Goal: Task Accomplishment & Management: Manage account settings

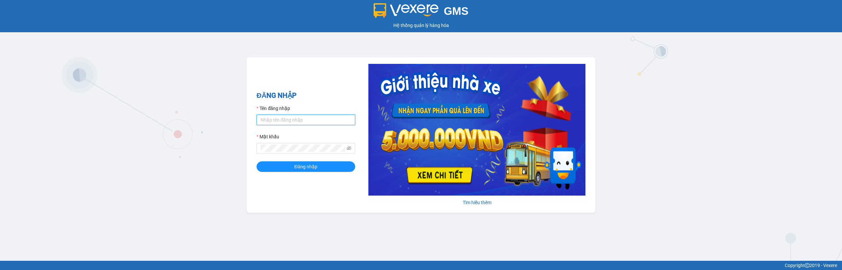
click at [297, 119] on input "Tên đăng nhập" at bounding box center [306, 119] width 99 height 11
type input "thaison.vxr"
click at [305, 167] on span "Đăng nhập" at bounding box center [305, 166] width 23 height 7
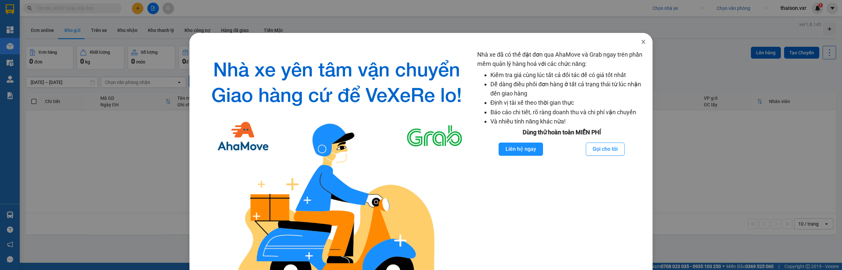
click at [640, 38] on span "Close" at bounding box center [643, 42] width 18 height 18
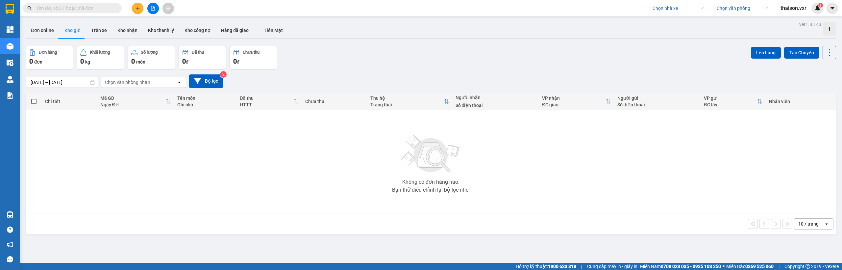
click at [664, 9] on input "search" at bounding box center [676, 8] width 47 height 10
type input "yên hung"
click at [671, 22] on div "Yến Hùng" at bounding box center [677, 21] width 51 height 7
click at [590, 60] on div "Đơn hàng 0 đơn Khối lượng 0 kg Số lượng 0 món Đã thu 0 đ Chưa thu 0 đ Lên hàng …" at bounding box center [431, 58] width 811 height 24
click at [728, 14] on div "Yến Hùng Chọn văn phòng thaison.vxr 1" at bounding box center [745, 9] width 193 height 12
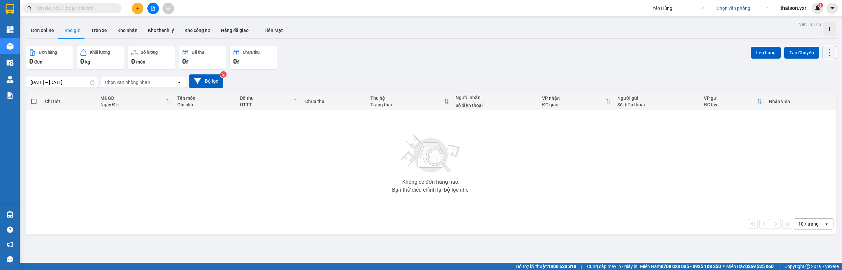
click at [730, 12] on input "search" at bounding box center [740, 8] width 47 height 10
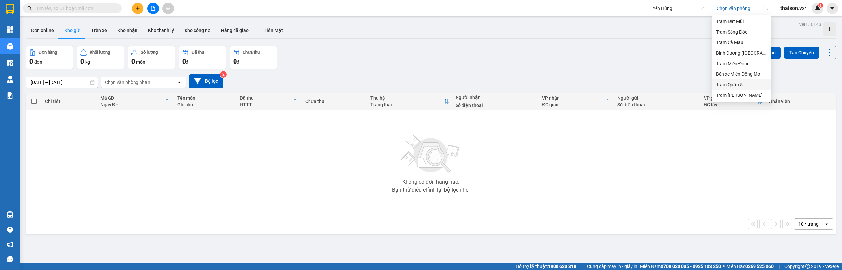
click at [734, 82] on div "Trạm Quận 5" at bounding box center [741, 84] width 51 height 7
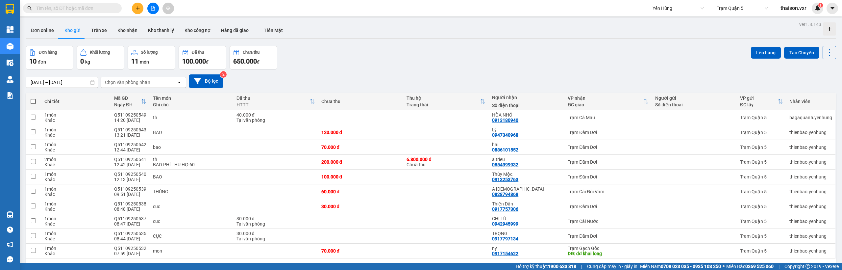
click at [74, 12] on input "text" at bounding box center [75, 8] width 78 height 7
paste input "1109250536"
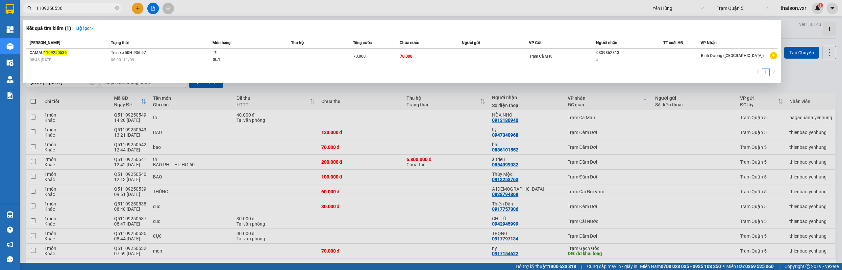
type input "1109250536"
click at [802, 79] on div at bounding box center [421, 135] width 842 height 270
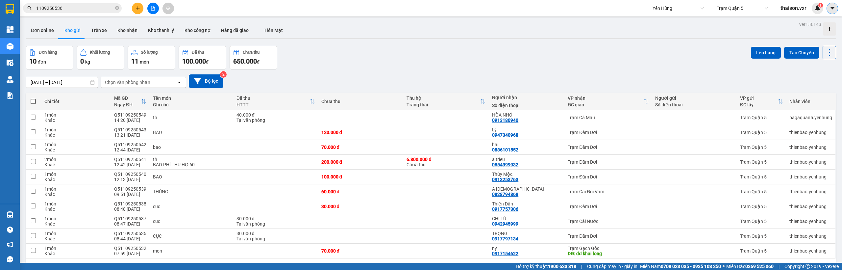
click at [836, 10] on button at bounding box center [833, 9] width 12 height 12
click at [800, 26] on div "Cấu hình nhà xe" at bounding box center [814, 24] width 33 height 7
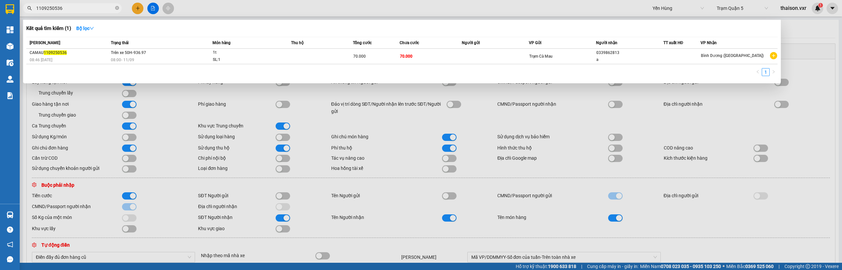
click at [43, 8] on input "1109250536" at bounding box center [75, 8] width 78 height 7
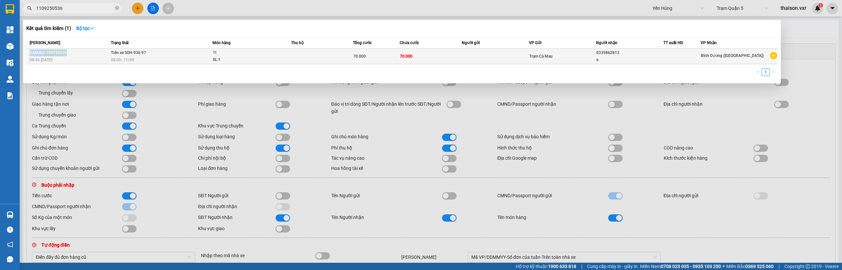
drag, startPoint x: 74, startPoint y: 54, endPoint x: 30, endPoint y: 53, distance: 44.1
click at [30, 53] on div "CAMAU 1109250536" at bounding box center [69, 52] width 79 height 7
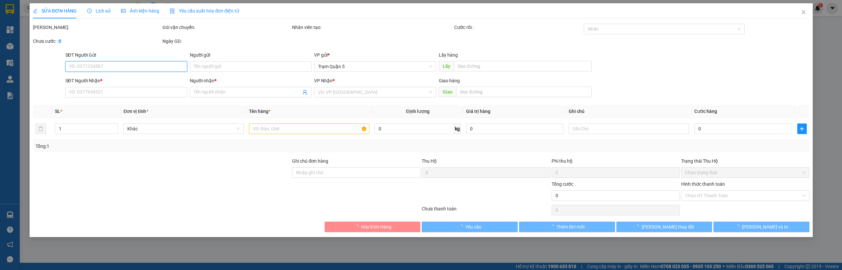
type input "0339862813"
type input "a"
type input "70.000"
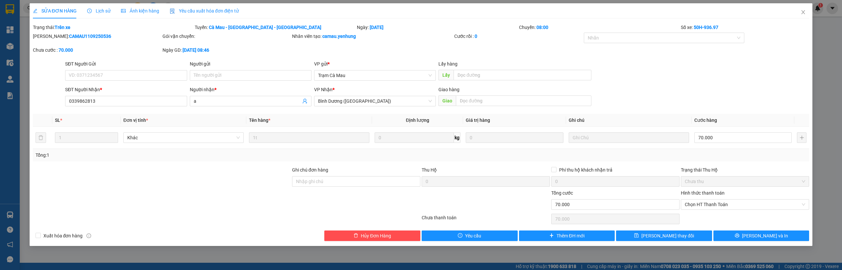
drag, startPoint x: 106, startPoint y: 36, endPoint x: 51, endPoint y: 35, distance: 54.9
click at [51, 35] on div "Mã ĐH: CAMAU1109250536" at bounding box center [97, 36] width 128 height 7
click at [69, 35] on b "CAMAU1109250536" at bounding box center [90, 36] width 42 height 5
copy b "CAMAU1109250536"
